Goal: Navigation & Orientation: Find specific page/section

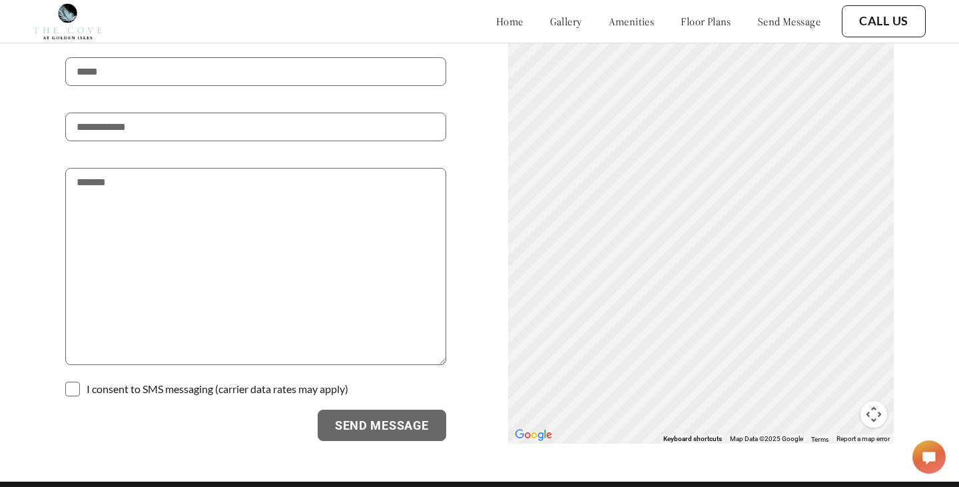
scroll to position [2238, 0]
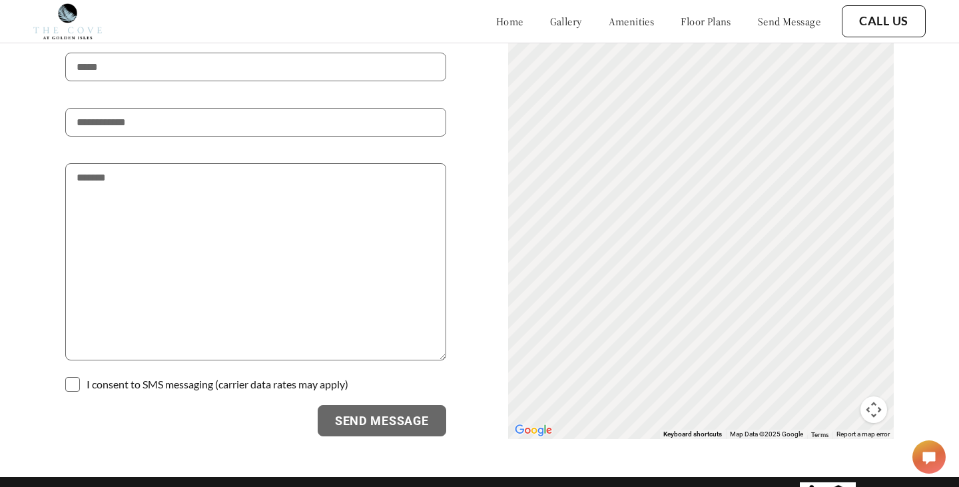
click at [496, 19] on link "home" at bounding box center [509, 21] width 27 height 13
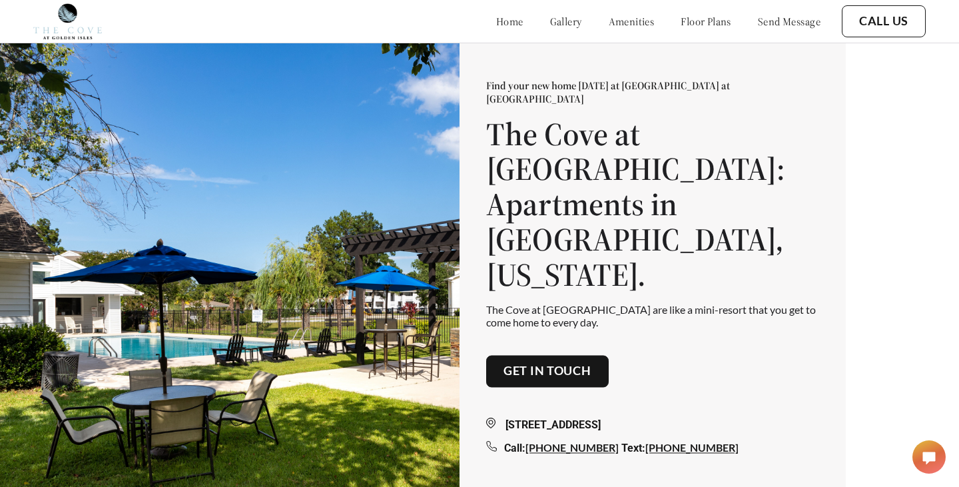
click at [550, 21] on link "gallery" at bounding box center [566, 21] width 32 height 13
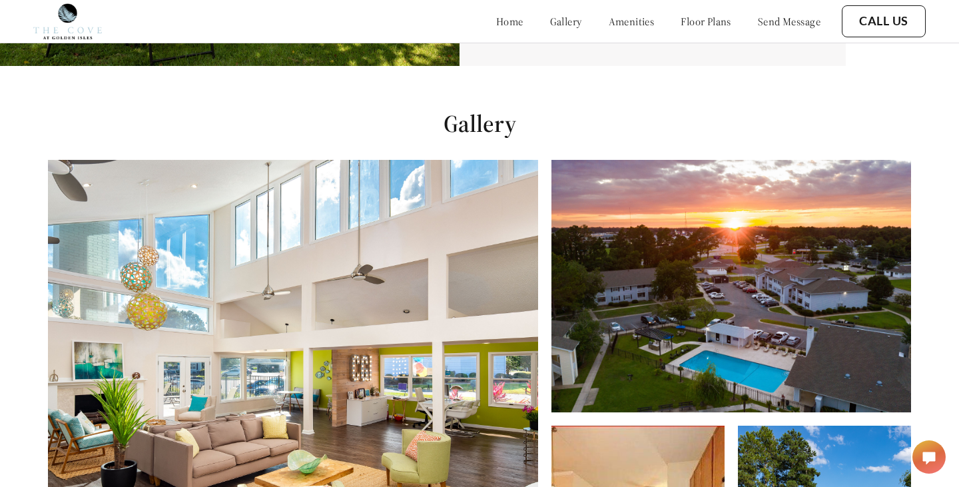
scroll to position [487, 0]
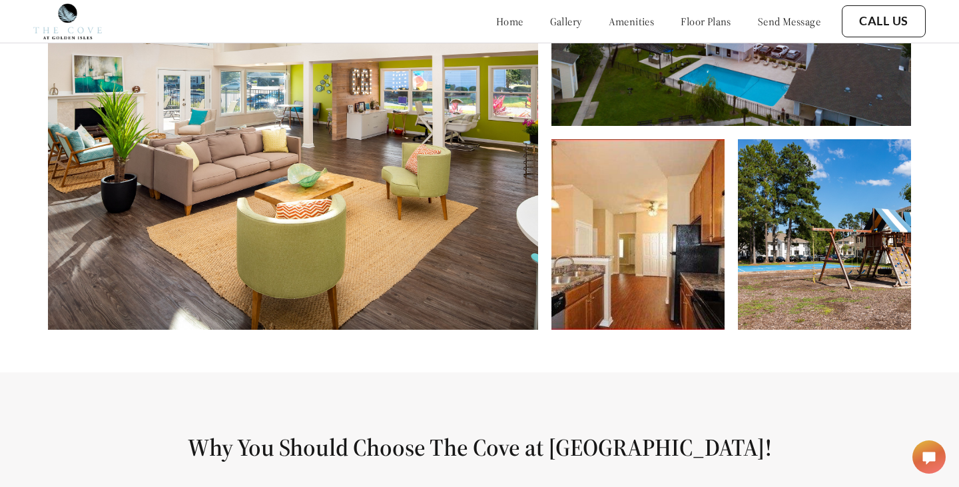
click at [609, 19] on link "amenities" at bounding box center [632, 21] width 46 height 13
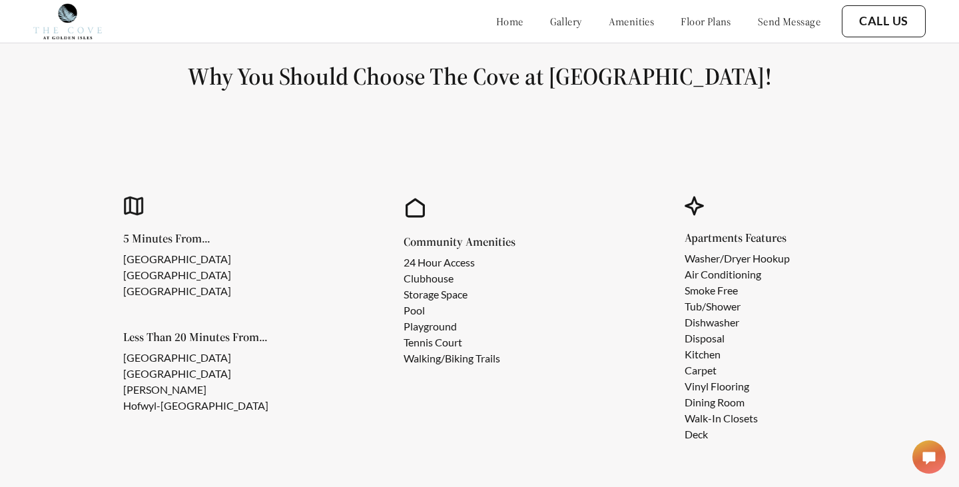
scroll to position [1080, 0]
click at [691, 30] on div "home gallery amenities floor plans send message" at bounding box center [645, 21] width 351 height 36
click at [691, 22] on link "floor plans" at bounding box center [706, 21] width 51 height 13
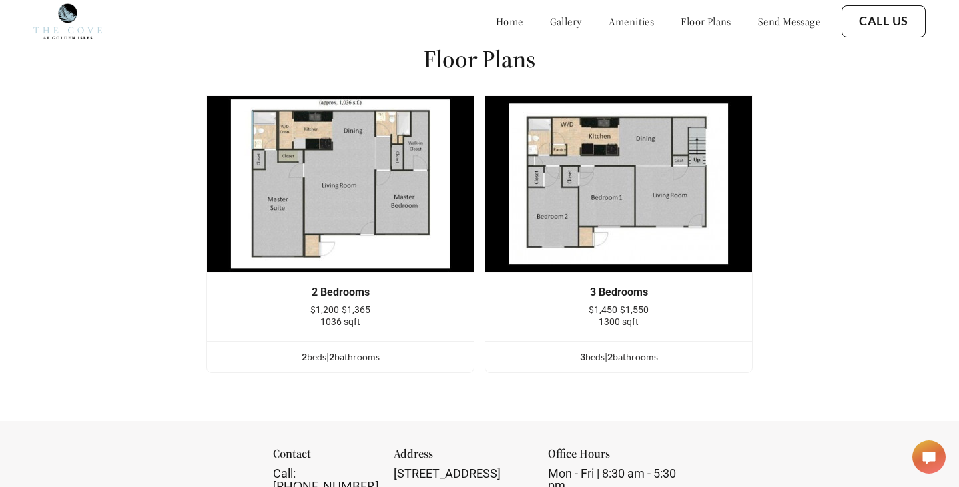
scroll to position [1606, 0]
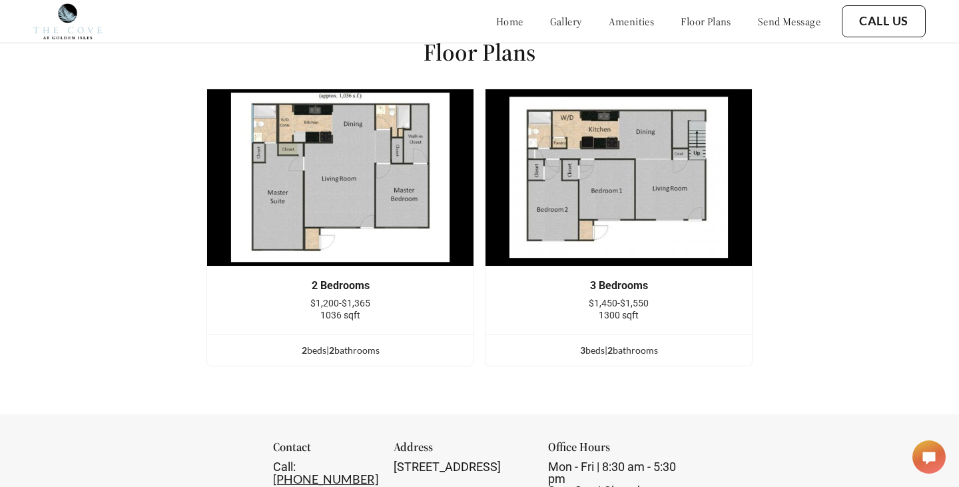
click at [555, 197] on img at bounding box center [619, 178] width 268 height 178
click at [632, 187] on img at bounding box center [619, 178] width 268 height 178
drag, startPoint x: 601, startPoint y: 342, endPoint x: 601, endPoint y: 266, distance: 75.3
click at [601, 308] on div "3 Bedrooms $1,450-$1,550 1300 sqft 3 bed s | 2 bathroom s" at bounding box center [619, 228] width 268 height 278
click at [601, 192] on img at bounding box center [619, 178] width 268 height 178
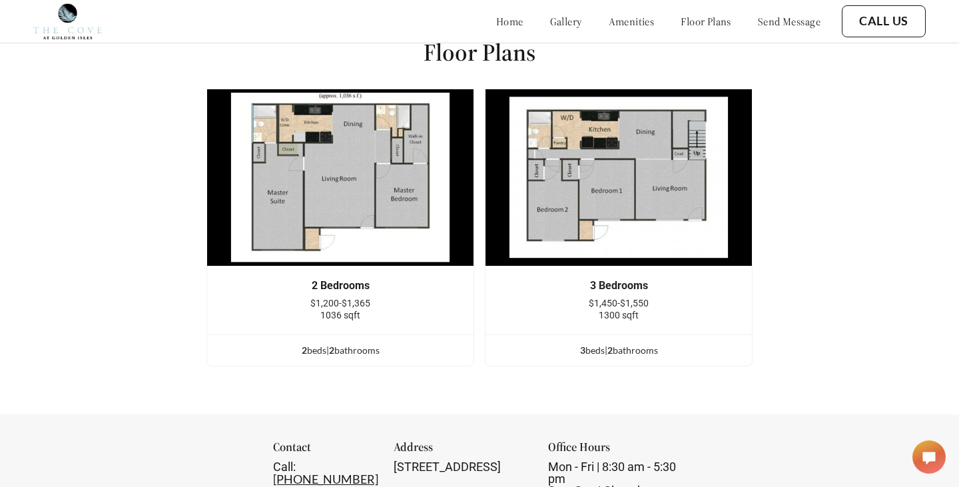
click at [601, 192] on img at bounding box center [619, 178] width 268 height 178
click at [603, 191] on img at bounding box center [619, 178] width 268 height 178
click at [633, 142] on img at bounding box center [619, 178] width 268 height 178
click at [539, 186] on img at bounding box center [619, 178] width 268 height 178
click at [579, 190] on img at bounding box center [619, 178] width 268 height 178
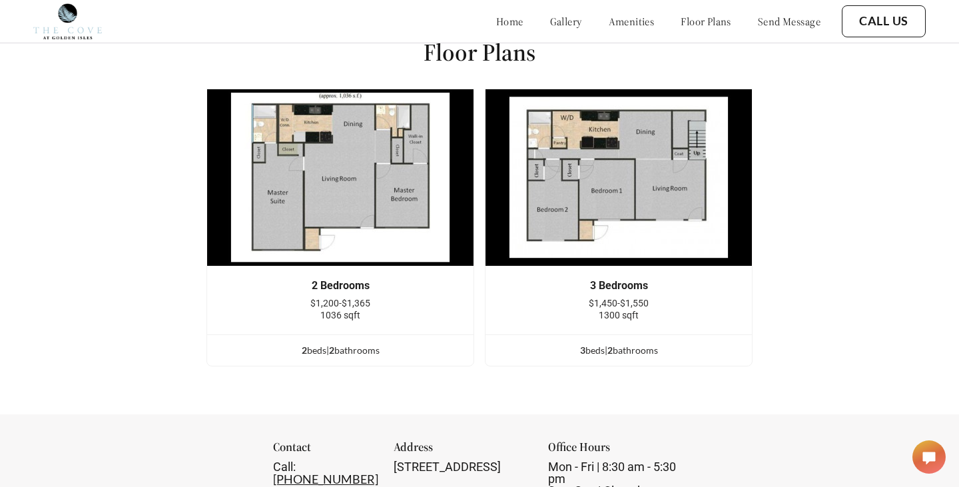
click at [579, 190] on img at bounding box center [619, 178] width 268 height 178
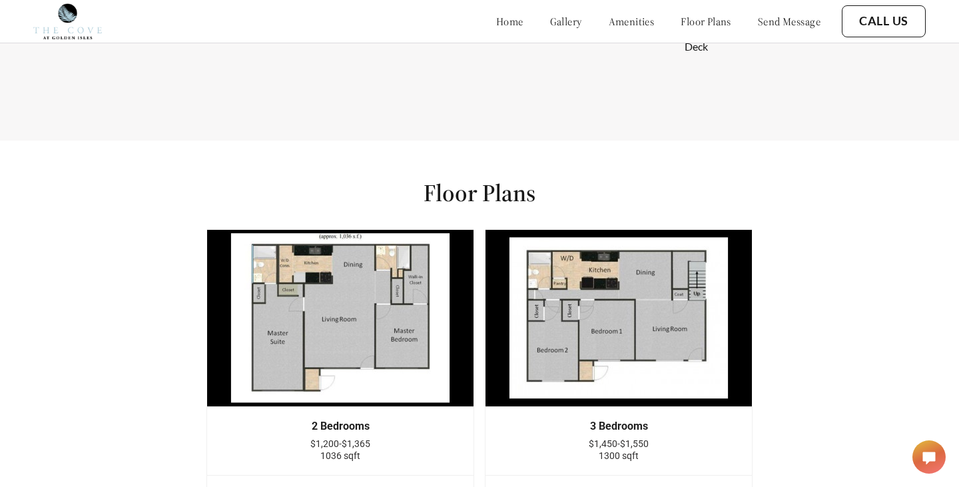
scroll to position [1445, 0]
